Goal: Task Accomplishment & Management: Manage account settings

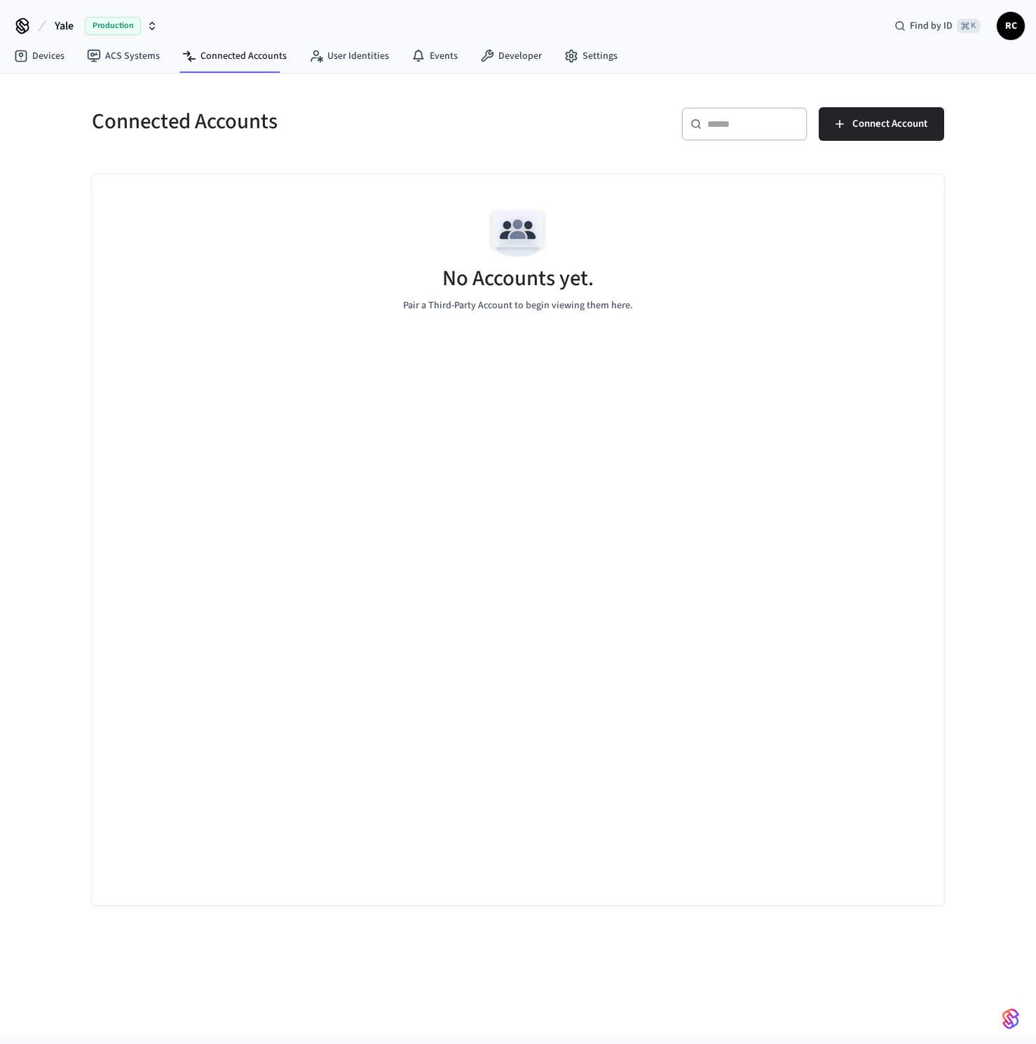
click at [835, 238] on div "No Accounts yet. Pair a Third-Party Account to begin viewing them here." at bounding box center [518, 257] width 852 height 167
click at [870, 123] on span "Connect Account" at bounding box center [889, 124] width 75 height 18
click at [861, 126] on span "Connect Account" at bounding box center [889, 124] width 75 height 18
click at [571, 53] on link "Settings" at bounding box center [591, 55] width 76 height 25
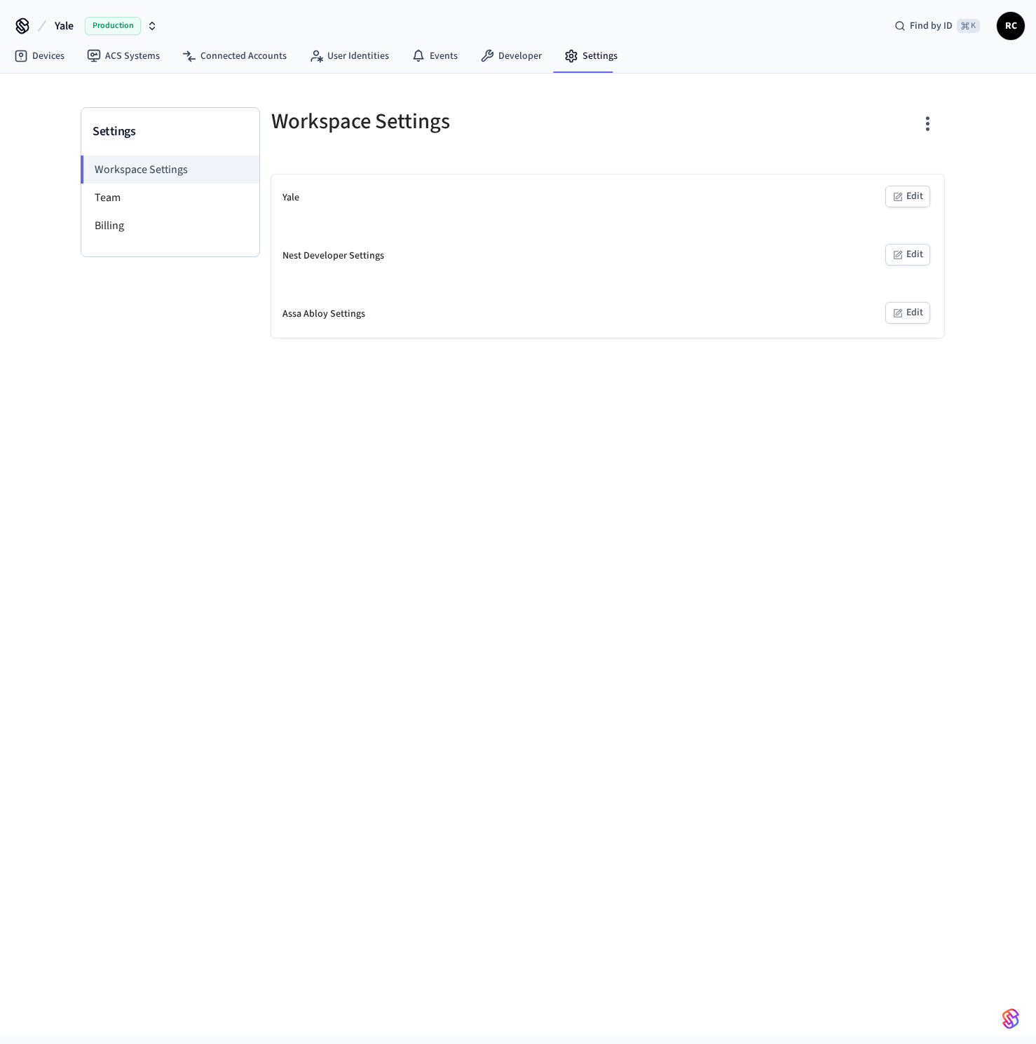
click at [328, 198] on div "Yale Edit" at bounding box center [607, 197] width 673 height 47
click at [123, 219] on li "Billing" at bounding box center [170, 226] width 178 height 28
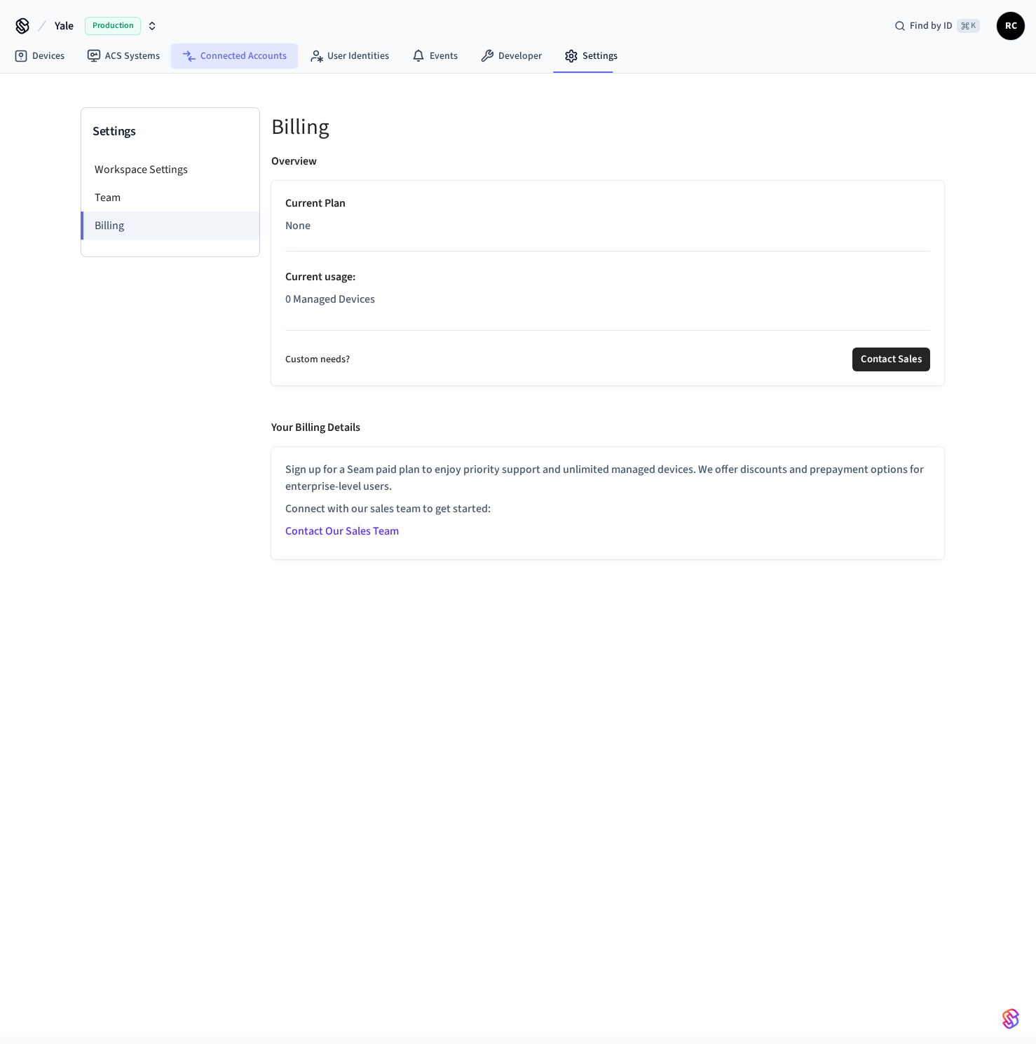
click at [235, 58] on link "Connected Accounts" at bounding box center [234, 55] width 127 height 25
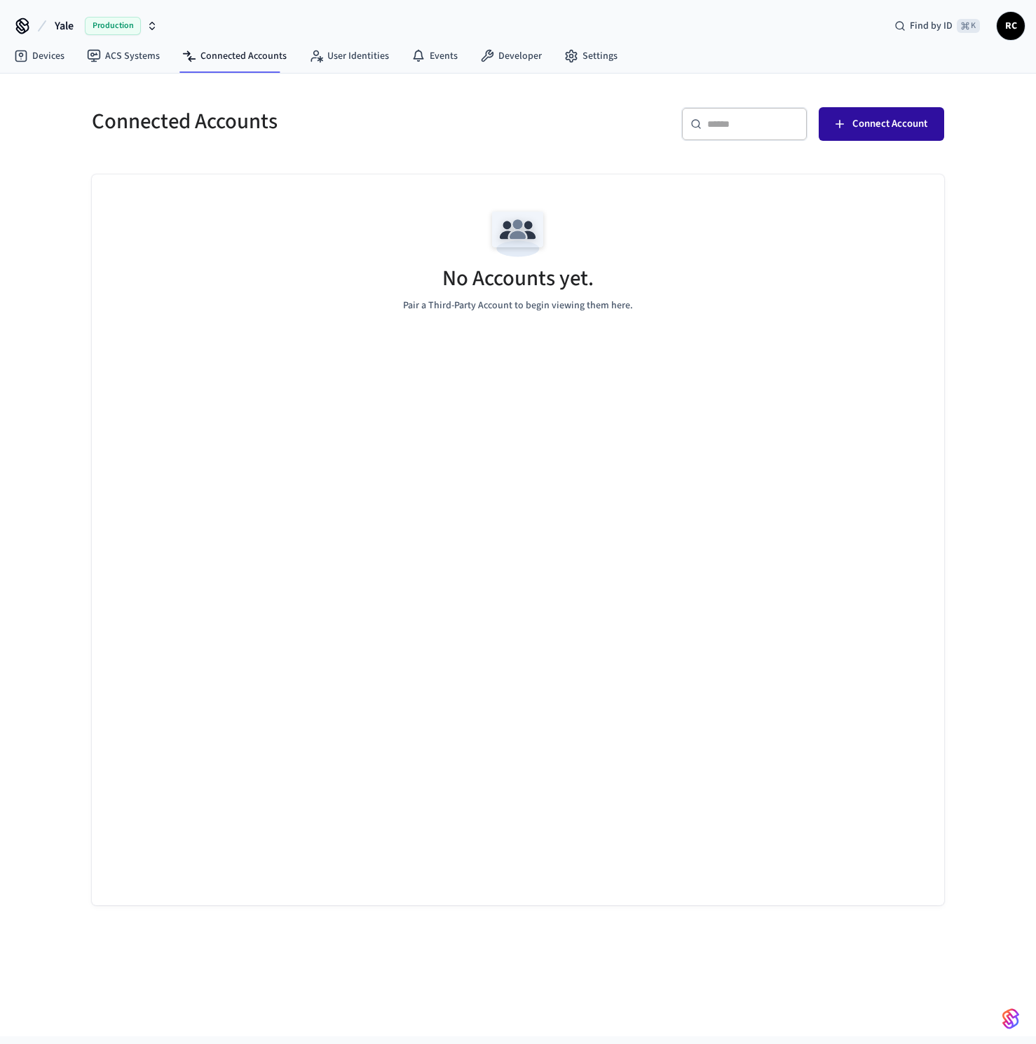
click at [863, 132] on span "Connect Account" at bounding box center [889, 124] width 75 height 18
click at [913, 132] on span "Connect Account" at bounding box center [889, 124] width 75 height 18
click at [887, 123] on span "Connect Account" at bounding box center [889, 124] width 75 height 18
